Goal: Information Seeking & Learning: Check status

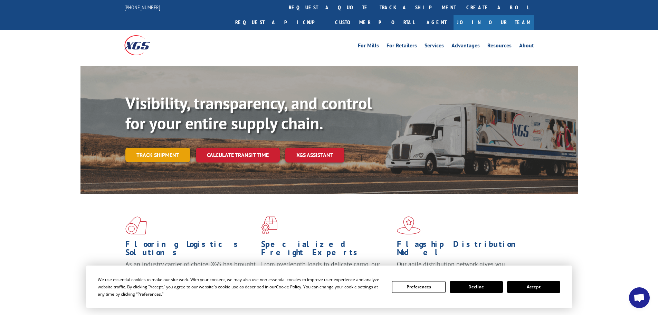
click at [165, 148] on link "Track shipment" at bounding box center [157, 155] width 65 height 15
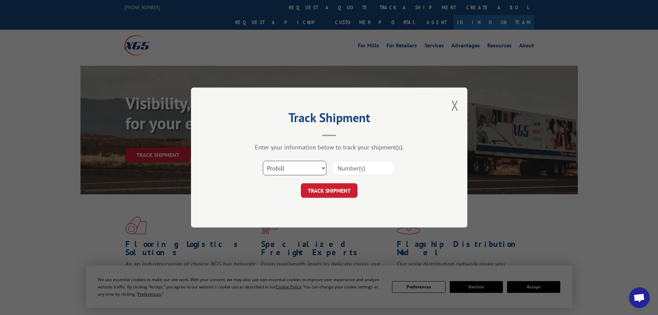
click at [311, 168] on select "Select category... Probill BOL PO" at bounding box center [295, 168] width 64 height 15
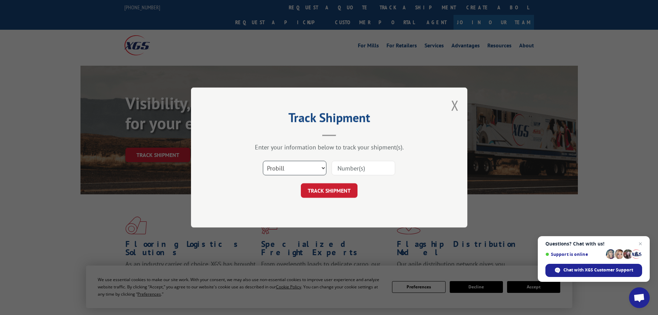
select select "bol"
click at [263, 161] on select "Select category... Probill BOL PO" at bounding box center [295, 168] width 64 height 15
paste input "5575403"
type input "5575403"
click at [331, 193] on button "TRACK SHIPMENT" at bounding box center [329, 190] width 57 height 15
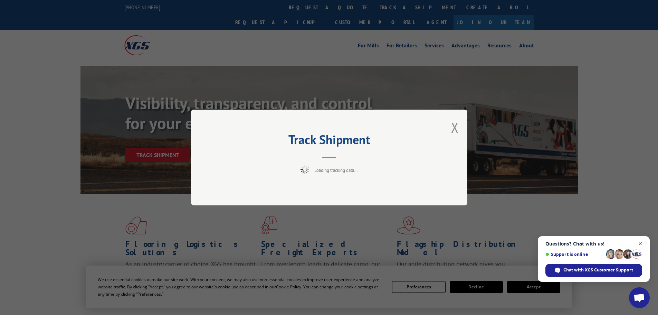
click at [641, 243] on span "Close chat" at bounding box center [641, 243] width 9 height 9
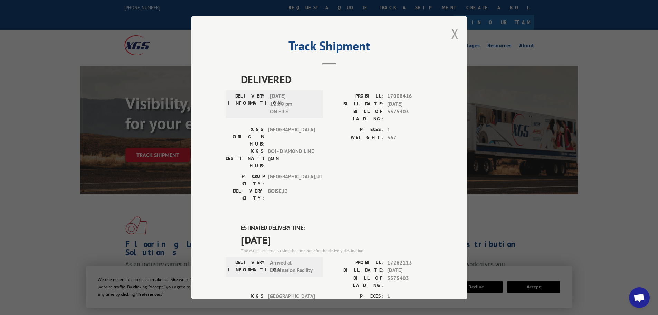
click at [454, 36] on button "Close modal" at bounding box center [455, 34] width 8 height 18
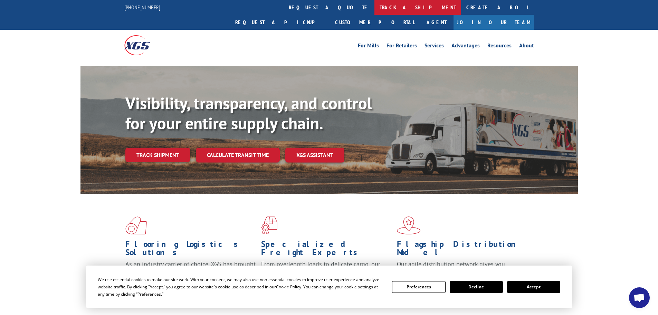
click at [375, 6] on link "track a shipment" at bounding box center [418, 7] width 87 height 15
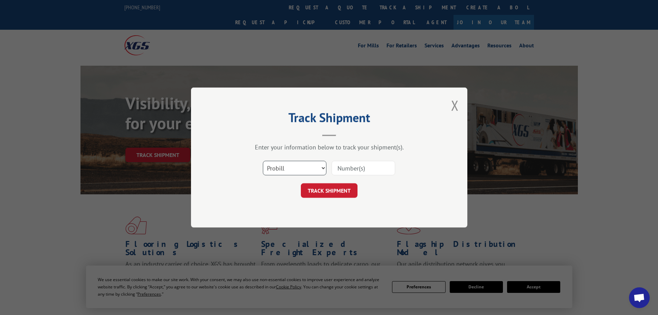
click at [301, 169] on select "Select category... Probill BOL PO" at bounding box center [295, 168] width 64 height 15
select select "bol"
click at [263, 161] on select "Select category... Probill BOL PO" at bounding box center [295, 168] width 64 height 15
paste input "7069786"
type input "7069786"
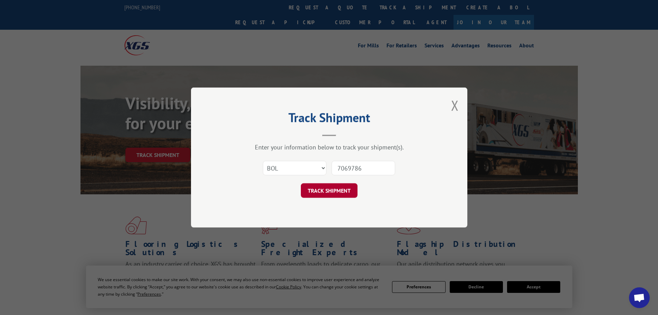
click at [327, 191] on button "TRACK SHIPMENT" at bounding box center [329, 190] width 57 height 15
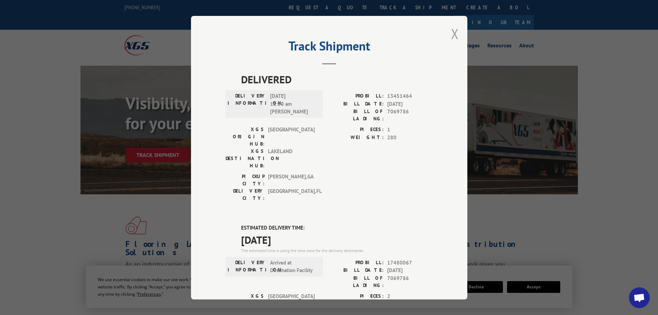
click at [455, 36] on button "Close modal" at bounding box center [455, 34] width 8 height 18
